Goal: Transaction & Acquisition: Purchase product/service

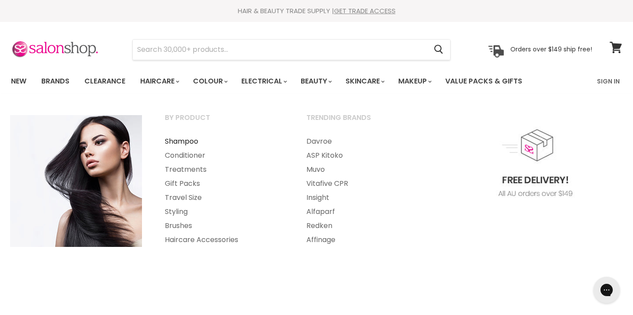
click at [180, 141] on link "Shampoo" at bounding box center [224, 141] width 140 height 14
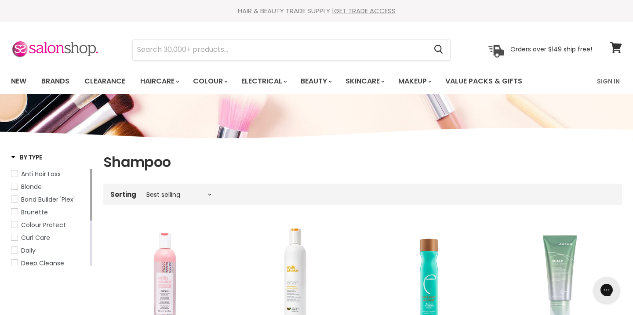
click at [15, 156] on span "By Type" at bounding box center [26, 157] width 31 height 9
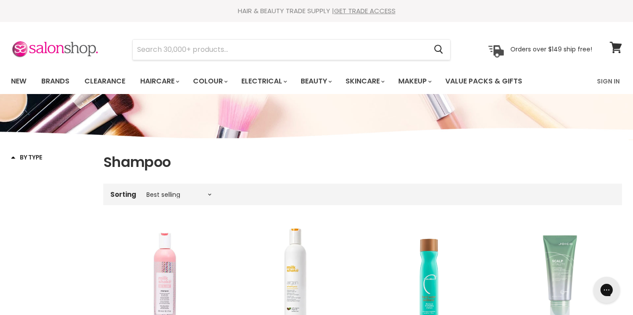
click at [15, 155] on span "By Type" at bounding box center [26, 157] width 31 height 9
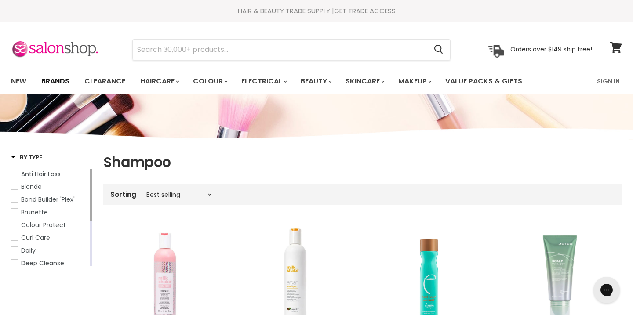
click at [52, 76] on link "Brands" at bounding box center [55, 81] width 41 height 18
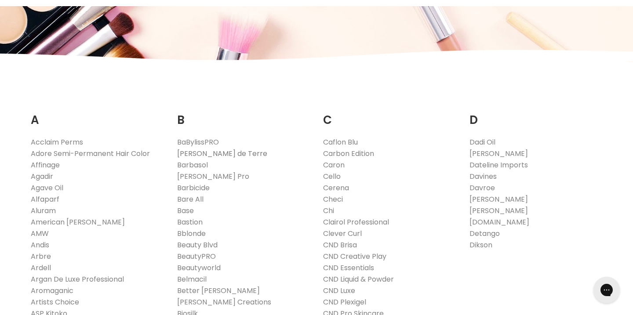
click at [209, 153] on link "[PERSON_NAME] de Terre" at bounding box center [222, 153] width 90 height 10
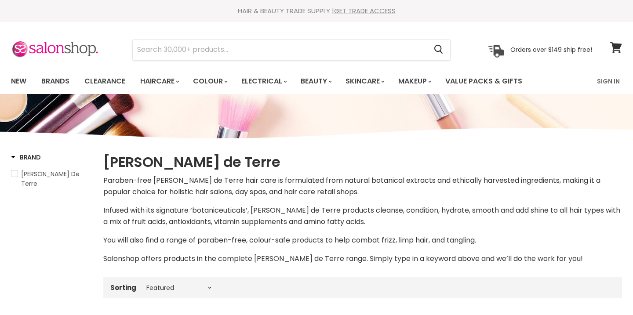
select select "manual"
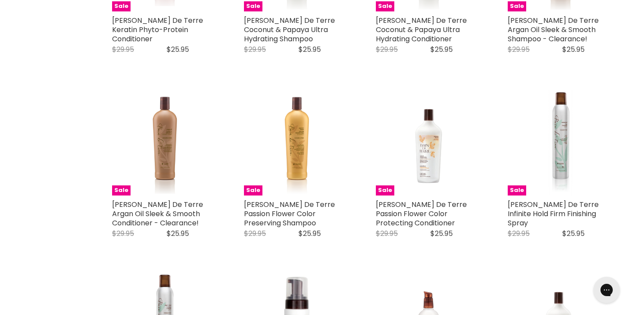
scroll to position [791, 0]
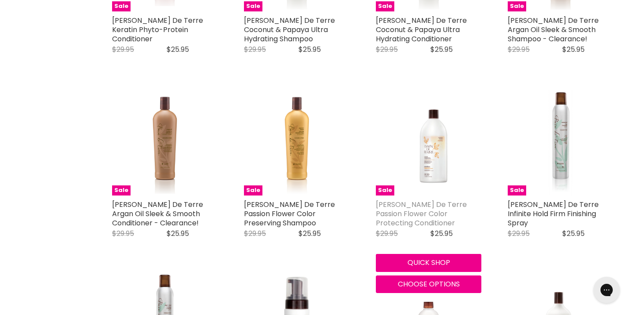
click at [427, 199] on link "Bain De Terre Passion Flower Color Protecting Conditioner" at bounding box center [421, 213] width 91 height 29
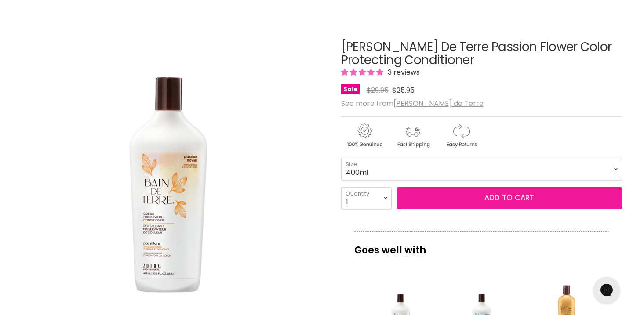
click at [465, 198] on button "Add to cart" at bounding box center [509, 198] width 225 height 22
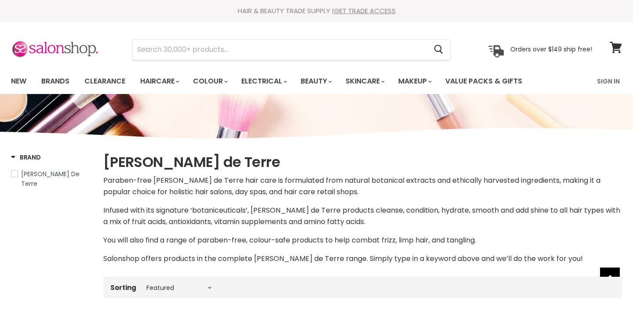
select select "manual"
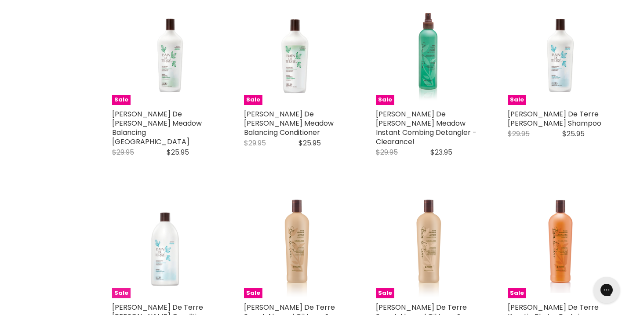
scroll to position [203, 0]
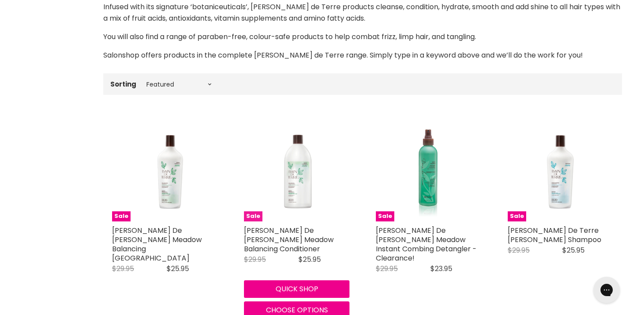
click at [302, 179] on img "Main content" at bounding box center [296, 168] width 105 height 105
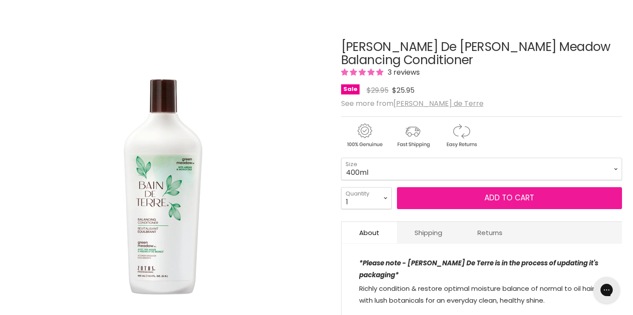
click at [465, 199] on button "Add to cart" at bounding box center [509, 198] width 225 height 22
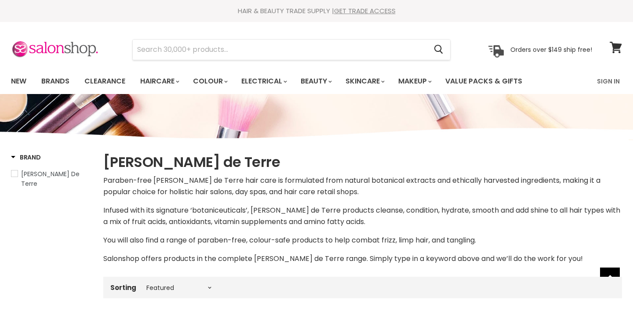
select select "manual"
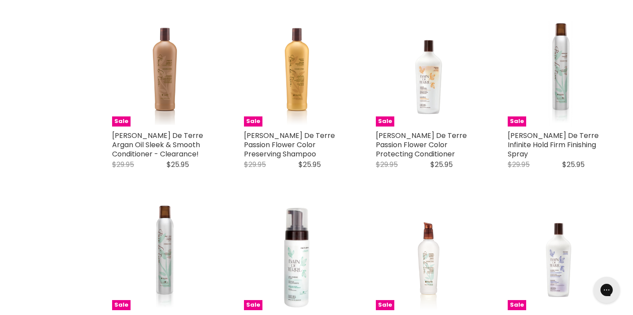
scroll to position [794, 0]
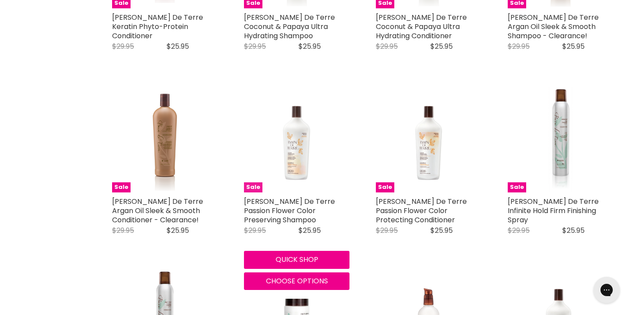
click at [300, 145] on img "Main content" at bounding box center [296, 139] width 105 height 105
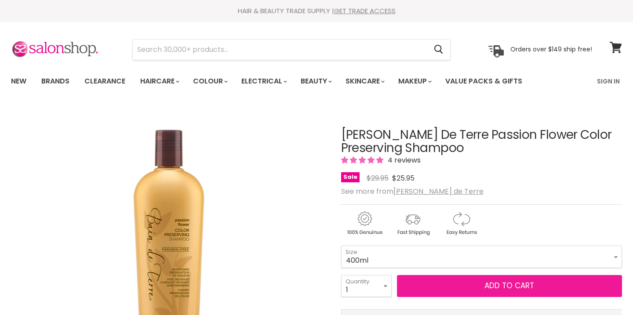
click at [481, 288] on button "Add to cart" at bounding box center [509, 286] width 225 height 22
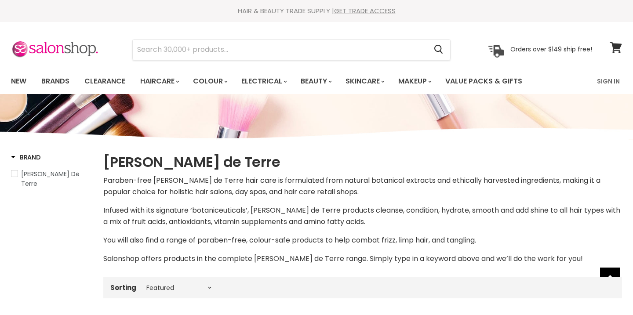
select select "manual"
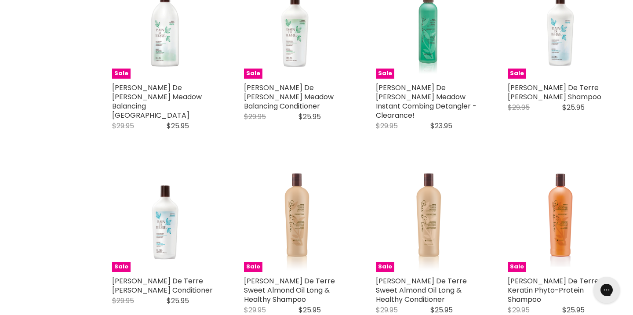
scroll to position [291, 0]
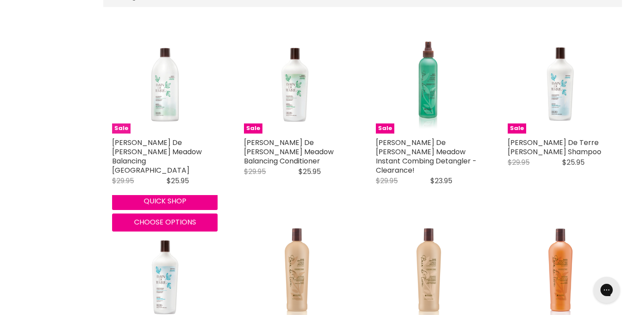
click at [172, 93] on img "Main content" at bounding box center [164, 80] width 105 height 105
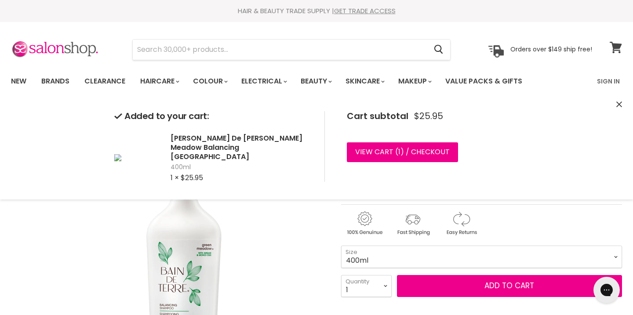
click at [615, 47] on icon at bounding box center [615, 47] width 12 height 11
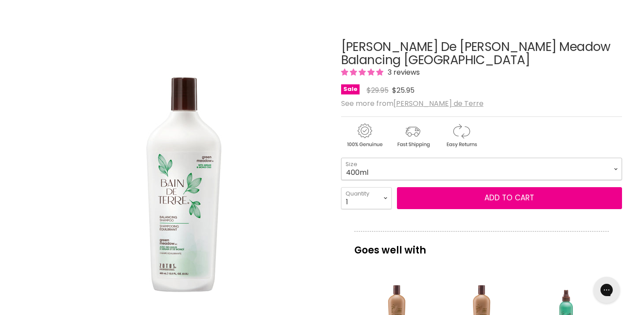
click at [609, 169] on select "400ml 1 Litre" at bounding box center [481, 169] width 281 height 22
click at [341, 158] on select "400ml 1 Litre" at bounding box center [481, 169] width 281 height 22
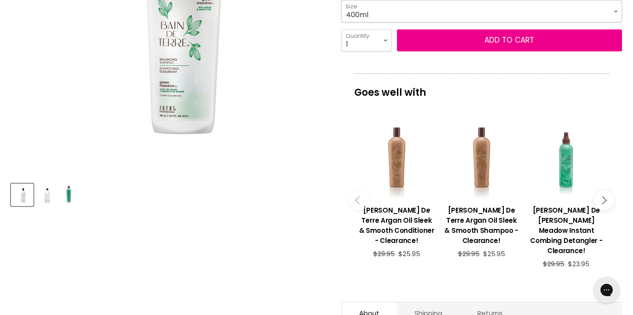
scroll to position [264, 0]
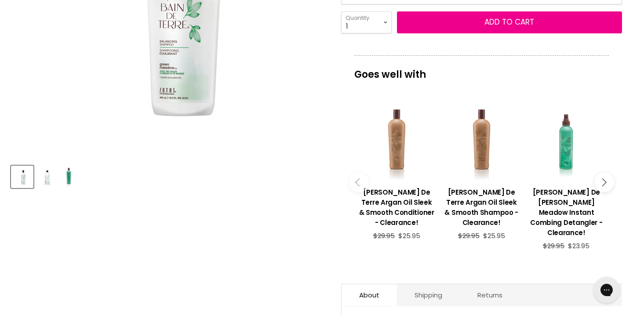
click at [68, 174] on img "Product thumbnails" at bounding box center [69, 176] width 14 height 21
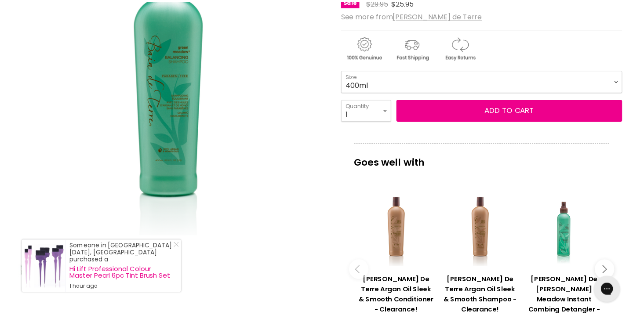
scroll to position [176, 0]
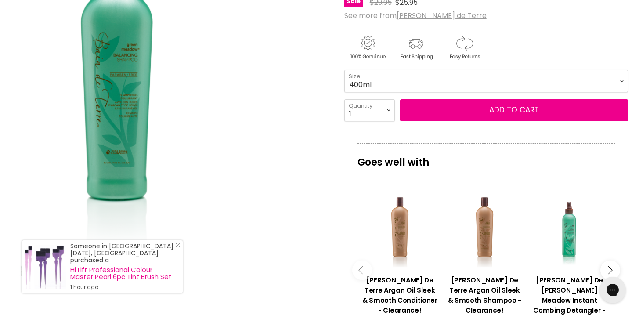
click at [192, 173] on img "Bain De Terre Green Meadow Balancing Shampoo image. Click or Scroll to Zoom." at bounding box center [117, 89] width 212 height 318
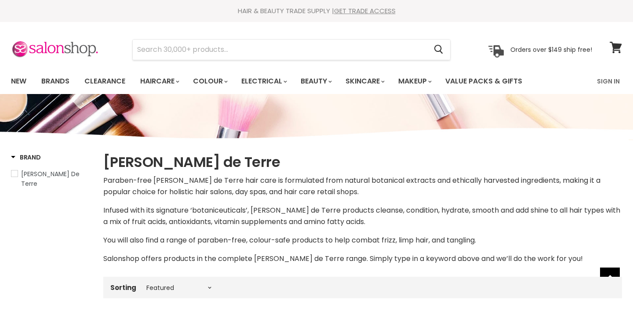
select select "manual"
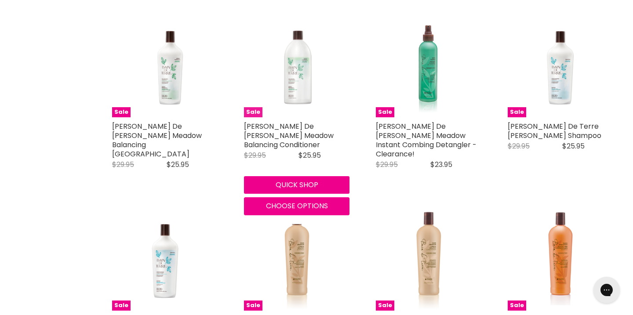
click at [297, 99] on img "Main content" at bounding box center [296, 64] width 105 height 105
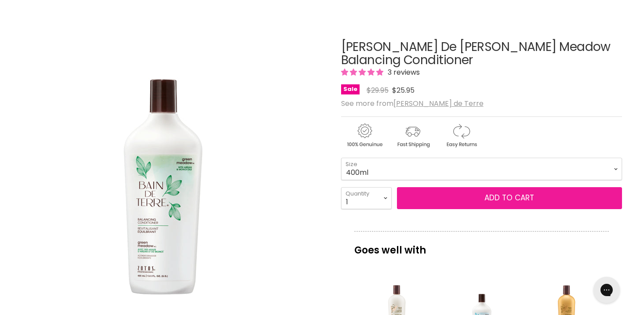
click at [446, 193] on button "Add to cart" at bounding box center [509, 198] width 225 height 22
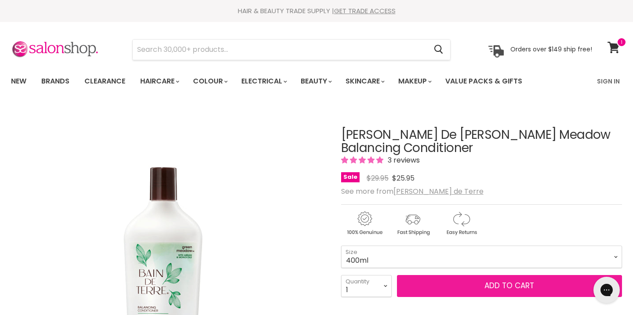
scroll to position [88, 0]
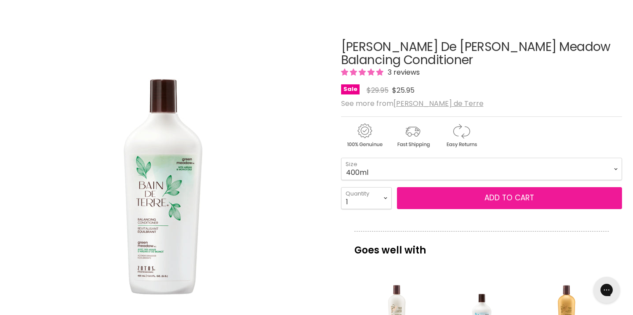
click at [495, 201] on span "Add to cart" at bounding box center [509, 197] width 50 height 11
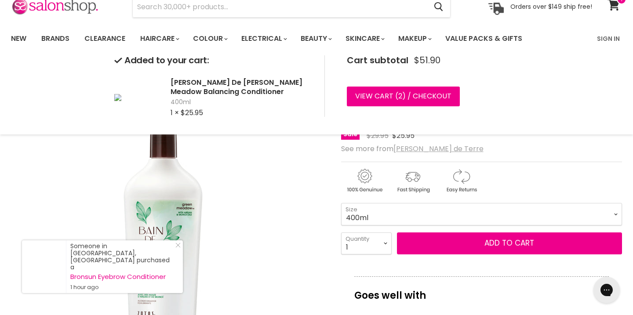
scroll to position [0, 0]
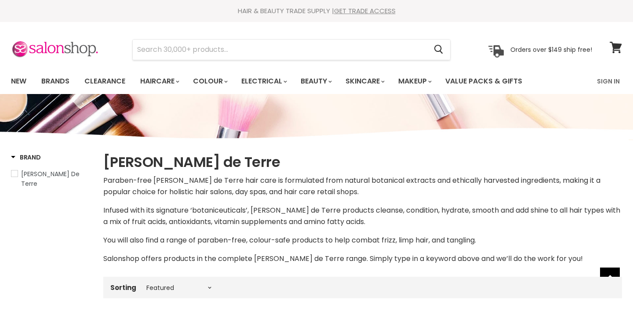
select select "manual"
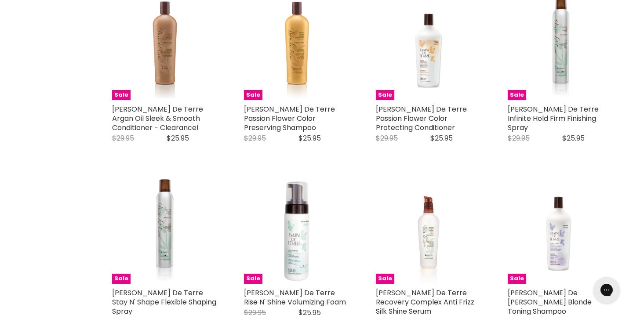
scroll to position [882, 0]
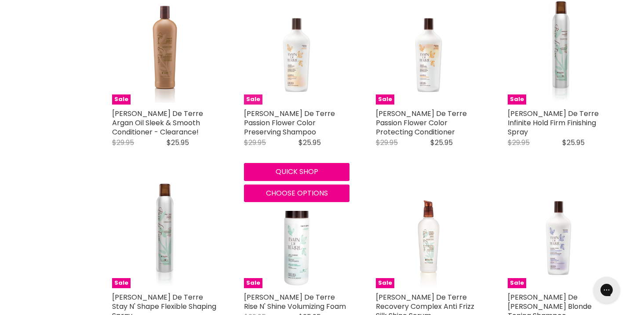
click at [300, 71] on img "Main content" at bounding box center [296, 51] width 105 height 105
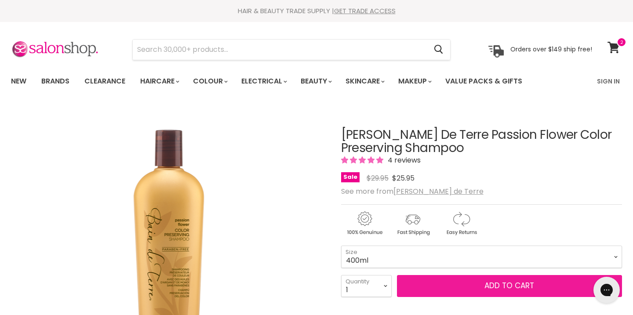
click at [434, 284] on button "Add to cart" at bounding box center [509, 286] width 225 height 22
click at [500, 286] on span "Add to cart" at bounding box center [509, 285] width 50 height 11
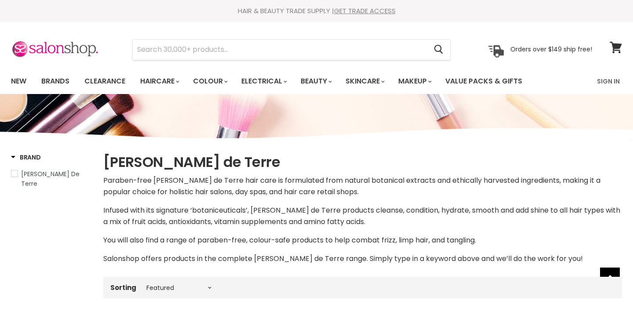
select select "manual"
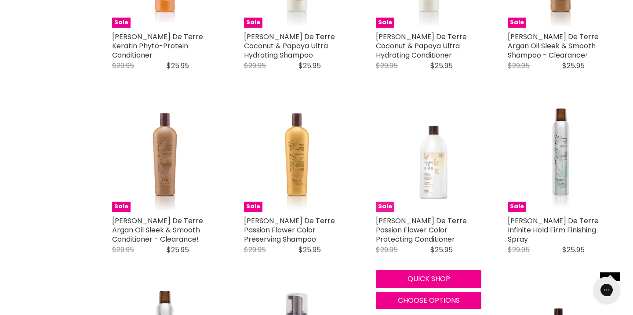
click at [426, 175] on img "Main content" at bounding box center [428, 158] width 105 height 105
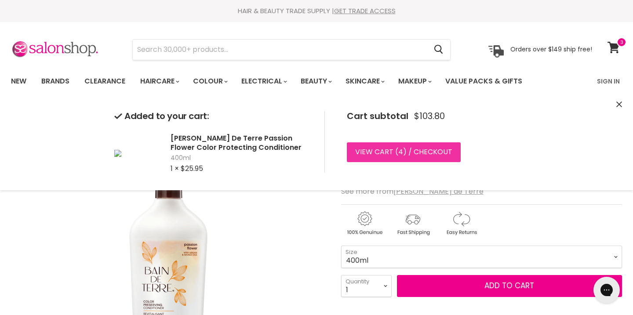
click at [371, 153] on link "View cart ( 4 ) / Checkout" at bounding box center [404, 151] width 114 height 19
